Goal: Information Seeking & Learning: Check status

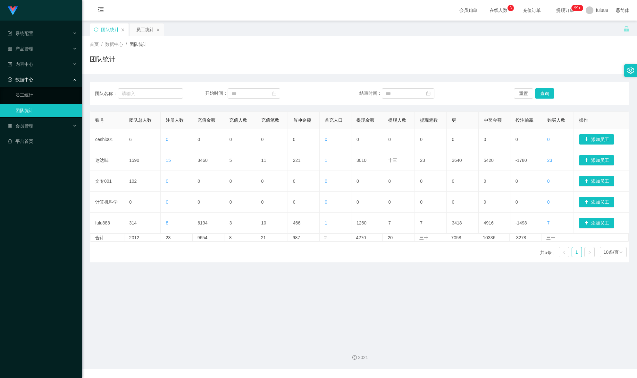
drag, startPoint x: 147, startPoint y: 293, endPoint x: 249, endPoint y: 248, distance: 111.5
click at [150, 291] on main "关闭门户 关闭右侧 关闭其他 刷新页面 团队统计 员工统计 首页 / 数据中心 / 团队统计 / 团队统计 团队名称： 开始时间： 结束时间： 重置 查询 账…" at bounding box center [359, 180] width 555 height 318
click at [127, 283] on main "关闭门户 关闭右侧 关闭其他 刷新页面 团队统计 员工统计 首页 / 数据中心 / 团队统计 / 团队统计 团队名称： 开始时间： 结束时间： 重置 查询 账…" at bounding box center [359, 180] width 555 height 318
click at [185, 304] on main "关闭门户 关闭右侧 关闭其他 刷新页面 团队统计 员工统计 首页 / 数据中心 / 团队统计 / 团队统计 团队名称： 开始时间： 结束时间： 重置 查询 账…" at bounding box center [359, 180] width 555 height 318
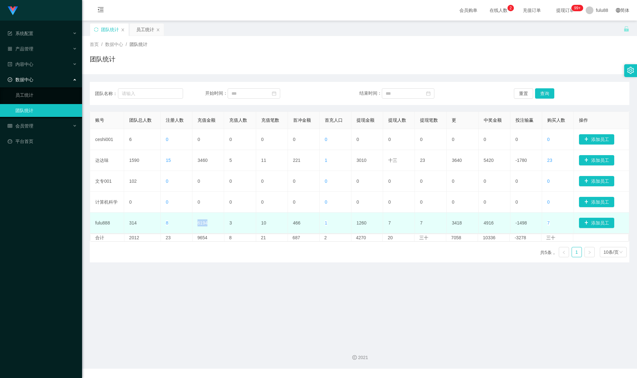
drag, startPoint x: 208, startPoint y: 224, endPoint x: 193, endPoint y: 227, distance: 15.4
click at [192, 227] on td "6194" at bounding box center [208, 222] width 32 height 21
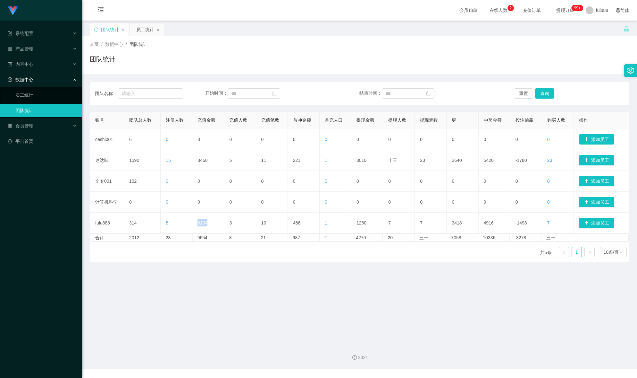
copy font "6194"
click at [157, 269] on main "关闭门户 关闭右侧 关闭其他 刷新页面 团队统计 员工统计 首页 / 数据中心 / 团队统计 / 团队统计 团队名称： 开始时间： 结束时间： 重置 查询 账…" at bounding box center [359, 180] width 555 height 318
click at [110, 305] on main "关闭门户 关闭右侧 关闭其他 刷新页面 团队统计 员工统计 首页 / 数据中心 / 团队统计 / 团队统计 团队名称： 开始时间： 结束时间： 重置 查询 账…" at bounding box center [359, 180] width 555 height 318
click at [129, 299] on main "关闭门户 关闭右侧 关闭其他 刷新页面 团队统计 员工统计 首页 / 数据中心 / 团队统计 / 团队统计 团队名称： 开始时间： 结束时间： 重置 查询 账…" at bounding box center [359, 180] width 555 height 318
click at [248, 277] on main "关闭门户 关闭右侧 关闭其他 刷新页面 团队统计 员工统计 首页 / 数据中心 / 团队统计 / 团队统计 团队名称： 开始时间： 结束时间： 重置 查询 账…" at bounding box center [359, 180] width 555 height 318
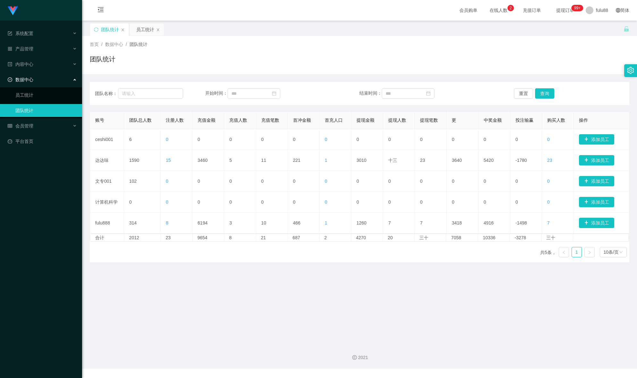
click at [56, 109] on link "团队统计" at bounding box center [46, 110] width 62 height 13
